Goal: Task Accomplishment & Management: Manage account settings

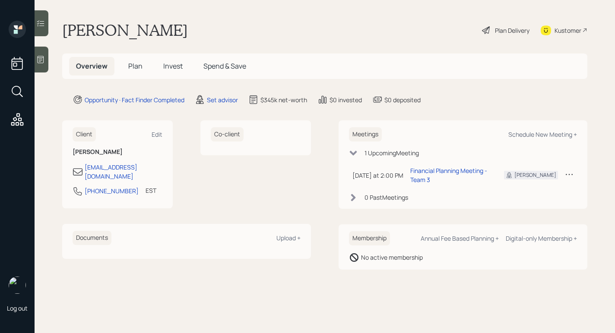
click at [36, 58] on div at bounding box center [42, 60] width 14 height 26
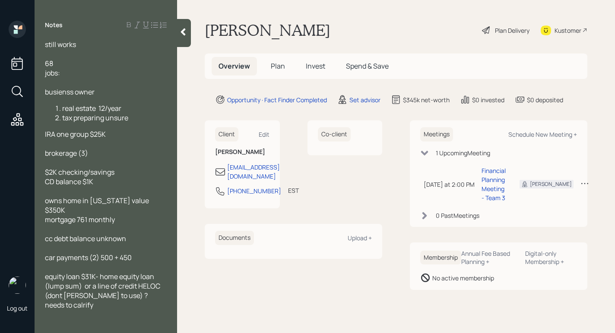
click at [180, 27] on div at bounding box center [184, 33] width 14 height 28
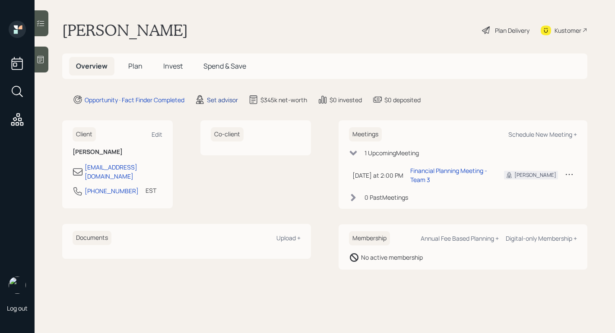
click at [223, 100] on div "Set advisor" at bounding box center [222, 99] width 31 height 9
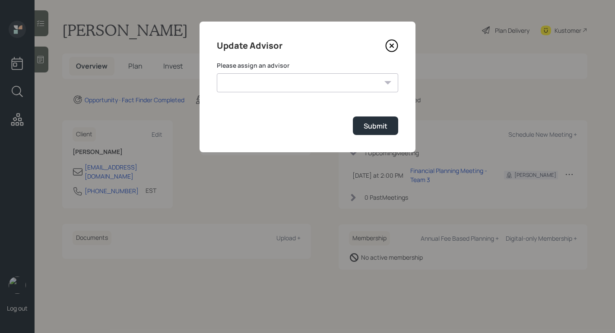
click at [306, 86] on select "Jonah Coleman Tyler End James DiStasi Treva Nostdahl Eric Schwartz Aleksandra S…" at bounding box center [307, 82] width 181 height 19
select select "bffa7908-1b2a-4c79-9bb6-f0ec9aed22d3"
click at [217, 73] on select "Jonah Coleman Tyler End James DiStasi Treva Nostdahl Eric Schwartz Aleksandra S…" at bounding box center [307, 82] width 181 height 19
click at [379, 132] on button "Submit" at bounding box center [375, 126] width 45 height 19
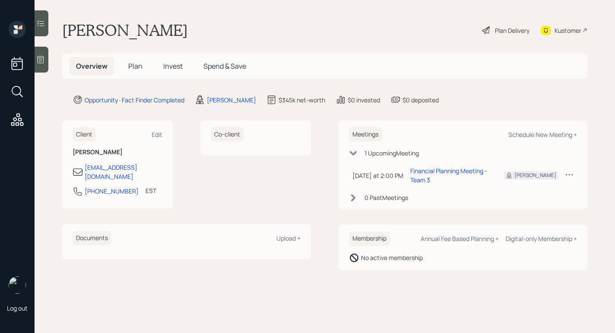
click at [43, 56] on icon at bounding box center [41, 59] width 6 height 7
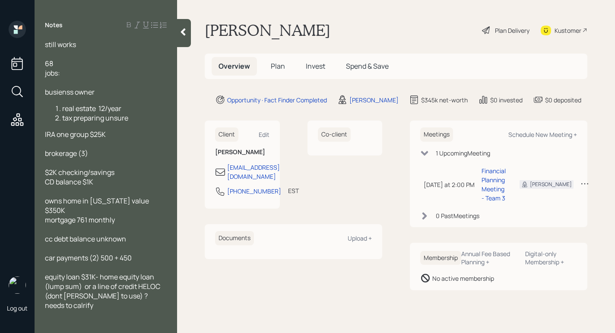
click at [184, 31] on icon at bounding box center [183, 31] width 5 height 7
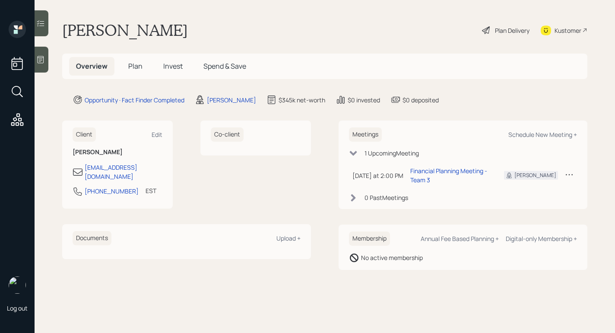
click at [41, 52] on div at bounding box center [42, 60] width 14 height 26
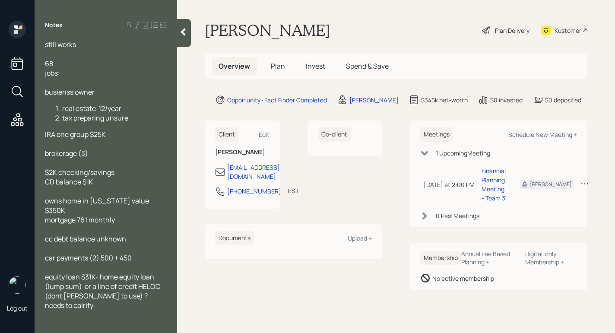
click at [177, 40] on div "still works 68 jobs: busienss owner real estate 12/year tax preparing unsure IR…" at bounding box center [106, 175] width 142 height 270
click at [506, 32] on div "Plan Delivery" at bounding box center [512, 30] width 35 height 9
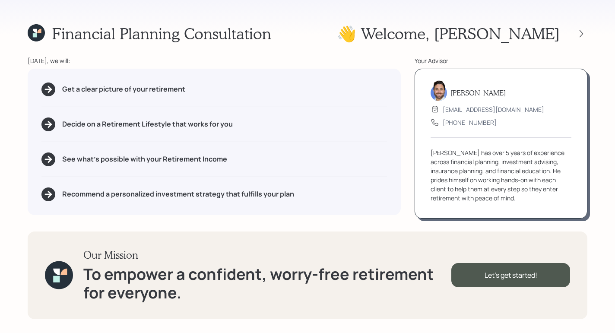
click at [584, 41] on div "👋 Welcome , Cassandra" at bounding box center [462, 33] width 250 height 19
click at [584, 37] on icon at bounding box center [581, 33] width 9 height 9
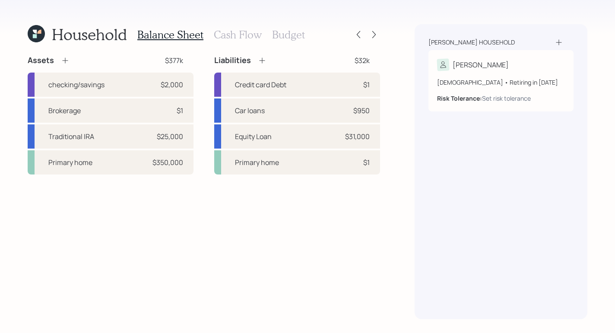
click at [64, 57] on icon at bounding box center [65, 60] width 9 height 9
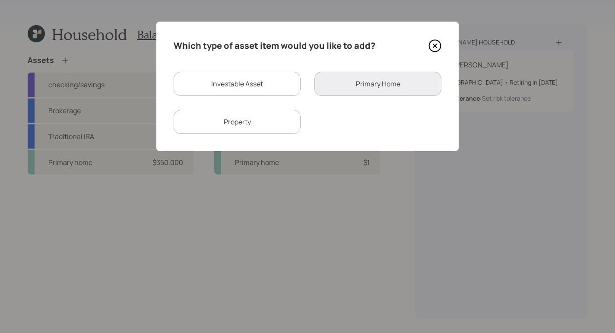
click at [265, 76] on div "Investable Asset" at bounding box center [237, 84] width 127 height 24
select select "taxable"
select select "balanced"
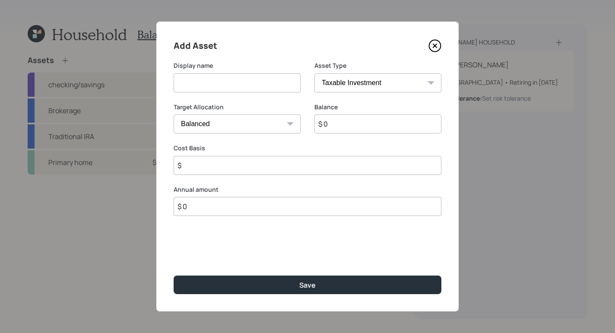
click at [212, 78] on input at bounding box center [237, 82] width 127 height 19
type input "CD"
click at [333, 124] on input "$ 0" at bounding box center [377, 123] width 127 height 19
type input "$ 1,000"
click at [266, 126] on select "Cash Conservative Balanced Aggressive" at bounding box center [237, 123] width 127 height 19
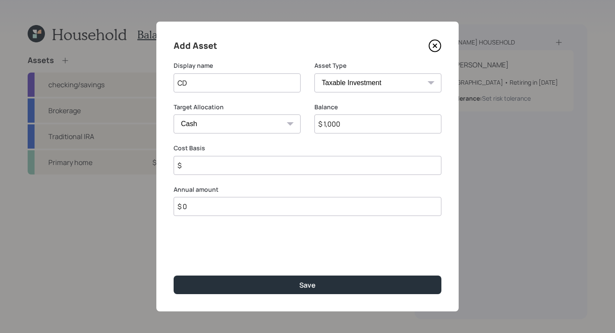
click at [174, 114] on select "Cash Conservative Balanced Aggressive" at bounding box center [237, 123] width 127 height 19
click at [242, 124] on select "Cash Conservative Balanced Aggressive" at bounding box center [237, 123] width 127 height 19
select select "conservative"
click at [174, 114] on select "Cash Conservative Balanced Aggressive" at bounding box center [237, 123] width 127 height 19
click at [264, 168] on input "$" at bounding box center [308, 165] width 268 height 19
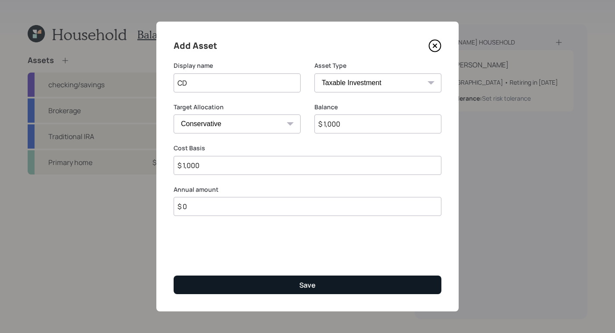
type input "$ 1,000"
click at [346, 284] on button "Save" at bounding box center [308, 284] width 268 height 19
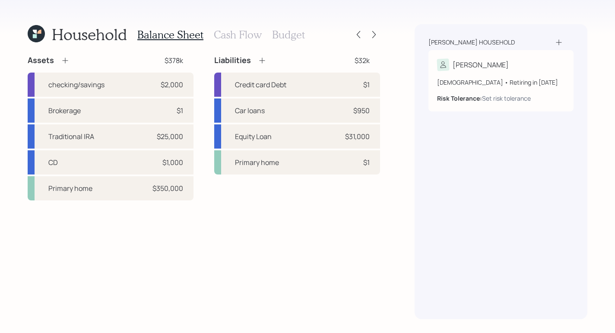
click at [416, 232] on div "Wright household Cassandra 68 years old • Retiring in January 2027 Risk Toleran…" at bounding box center [500, 171] width 173 height 295
click at [388, 261] on div "Household Balance Sheet Cash Flow Budget Assets $378k checking/savings $2,000 B…" at bounding box center [307, 166] width 615 height 333
click at [308, 87] on div "Credit card Debt $1" at bounding box center [297, 85] width 166 height 24
select select "credit_card"
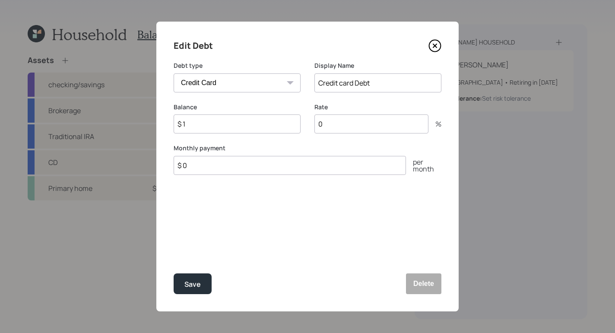
click at [341, 85] on input "Credit card Debt" at bounding box center [377, 82] width 127 height 19
drag, startPoint x: 401, startPoint y: 88, endPoint x: 353, endPoint y: 85, distance: 47.6
click at [353, 85] on input "Credit card Debt" at bounding box center [377, 82] width 127 height 19
type input "Credit Card"
click at [229, 248] on div "Edit Debt Debt type Car Credit Card Medical Student Other Display Name Credit C…" at bounding box center [307, 167] width 302 height 290
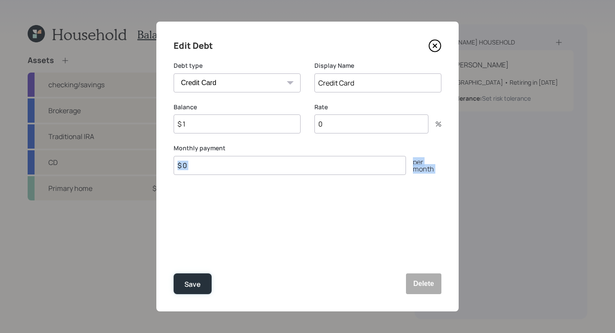
click at [200, 278] on div "Save" at bounding box center [192, 284] width 16 height 12
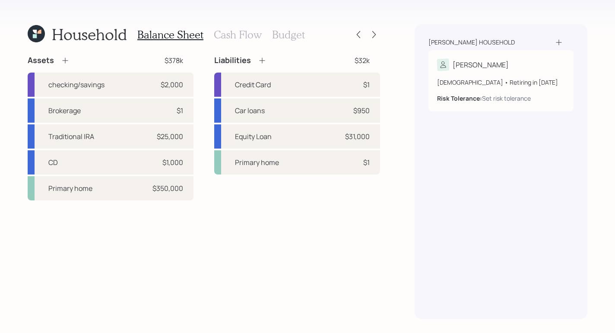
click at [208, 264] on div "Assets $378k checking/savings $2,000 Brokerage $1 Traditional IRA $25,000 CD $1…" at bounding box center [204, 187] width 352 height 264
click at [255, 29] on h3 "Cash Flow" at bounding box center [238, 34] width 48 height 13
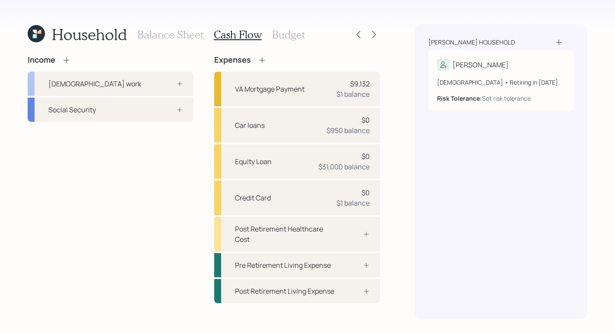
click at [294, 31] on h3 "Budget" at bounding box center [288, 34] width 33 height 13
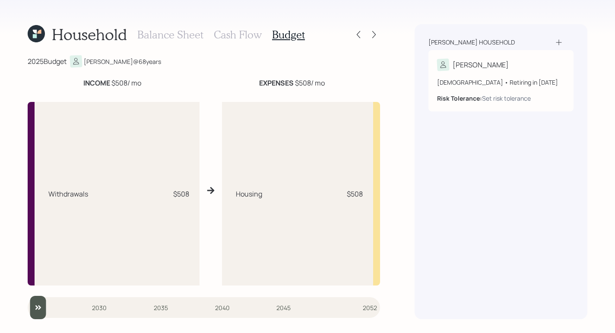
click at [172, 38] on h3 "Balance Sheet" at bounding box center [170, 34] width 66 height 13
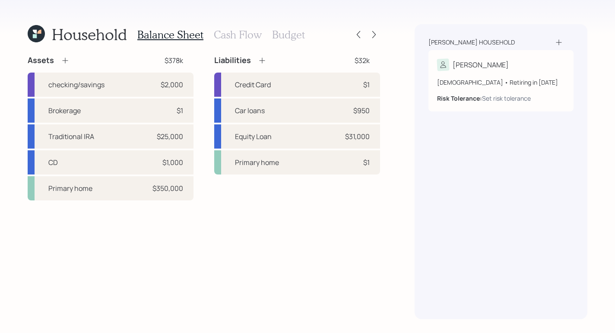
click at [35, 32] on icon at bounding box center [35, 32] width 4 height 4
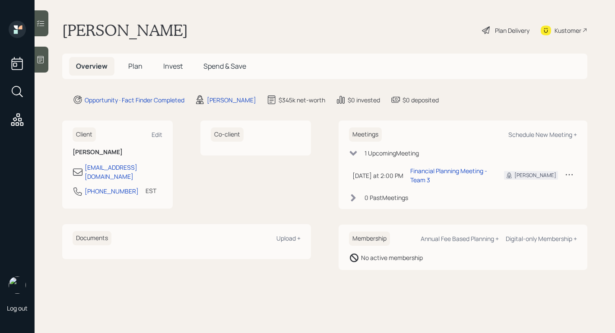
click at [521, 33] on div "Plan Delivery" at bounding box center [512, 30] width 35 height 9
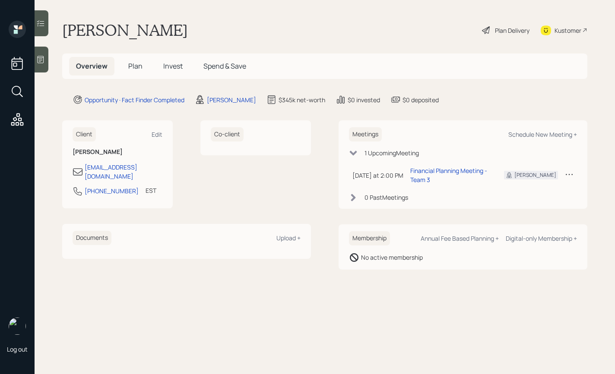
click at [44, 60] on icon at bounding box center [40, 59] width 9 height 9
